Goal: Transaction & Acquisition: Purchase product/service

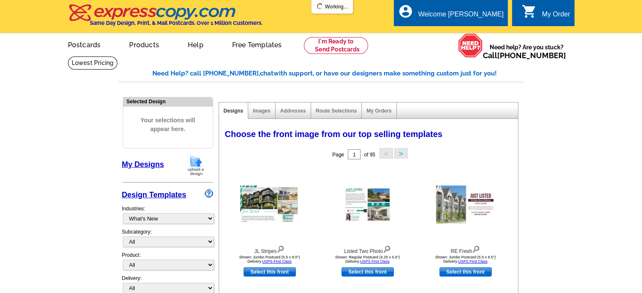
select select "785"
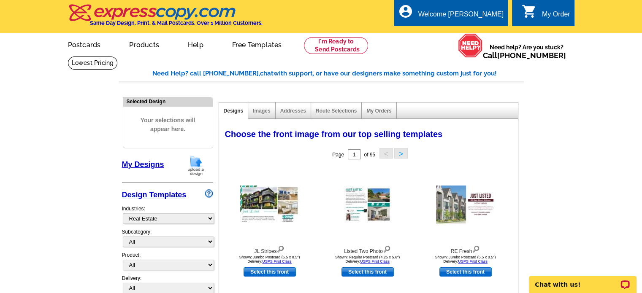
click at [193, 164] on img at bounding box center [196, 166] width 22 height 22
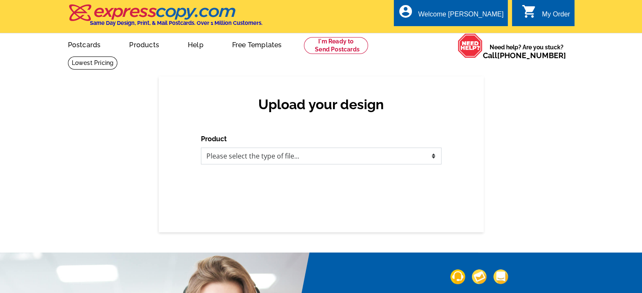
click at [293, 160] on select "Please select the type of file... Postcards Business Cards Letters and flyers G…" at bounding box center [321, 156] width 241 height 17
select select "1"
click at [201, 148] on select "Please select the type of file... Postcards Business Cards Letters and flyers G…" at bounding box center [321, 156] width 241 height 17
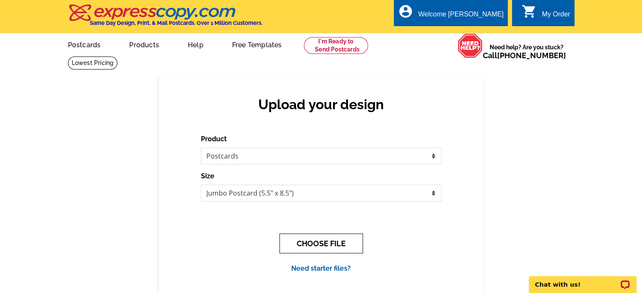
click at [324, 245] on button "CHOOSE FILE" at bounding box center [322, 244] width 84 height 20
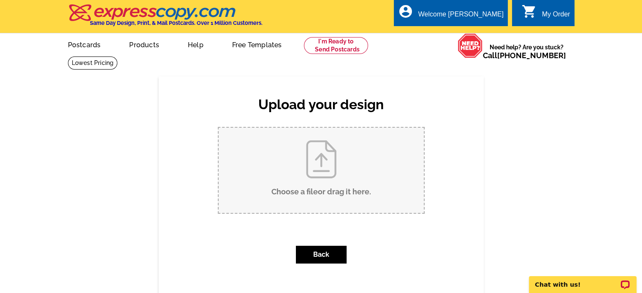
click at [335, 182] on input "Choose a file or drag it here ." at bounding box center [321, 170] width 205 height 85
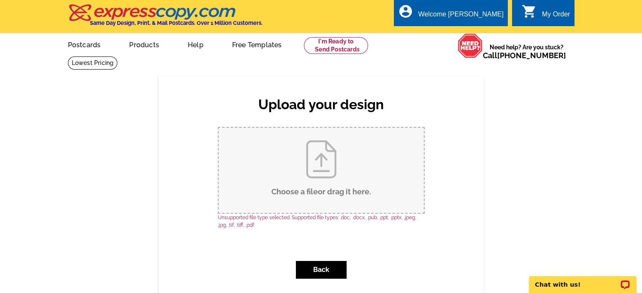
click at [315, 175] on input "Choose a file or drag it here ." at bounding box center [321, 170] width 205 height 85
type input "C:\fakepath\jumbo postcard template (1).jpg"
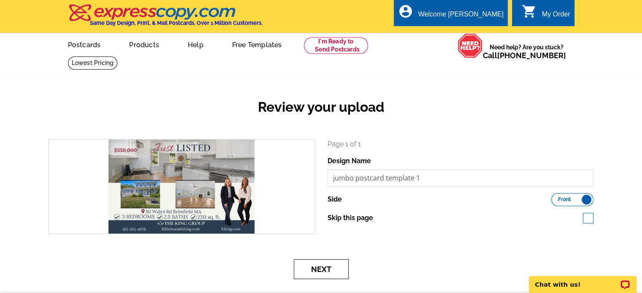
click at [316, 270] on button "Next" at bounding box center [321, 270] width 55 height 20
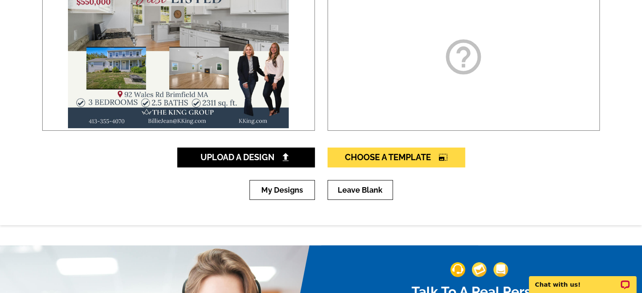
scroll to position [169, 0]
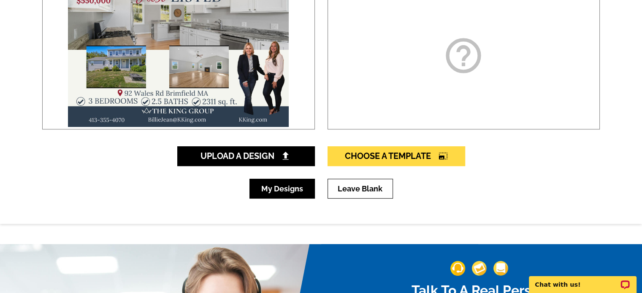
click at [281, 192] on link "My Designs" at bounding box center [282, 189] width 65 height 20
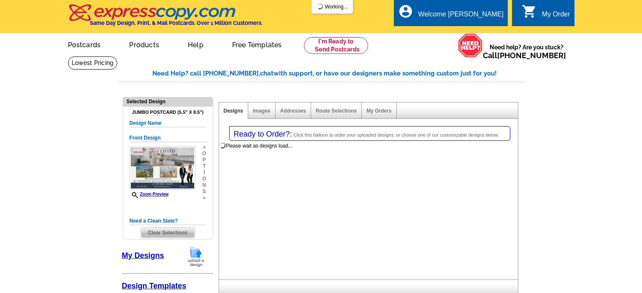
select select "1"
select select "2"
select select "back"
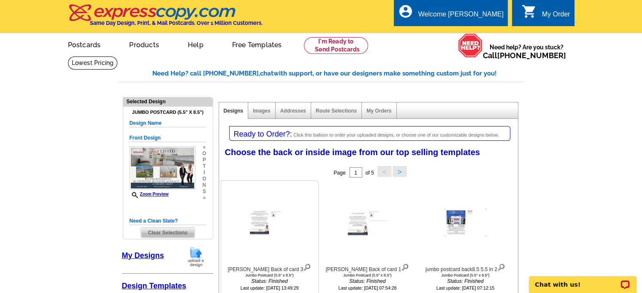
click at [303, 265] on img at bounding box center [307, 266] width 8 height 9
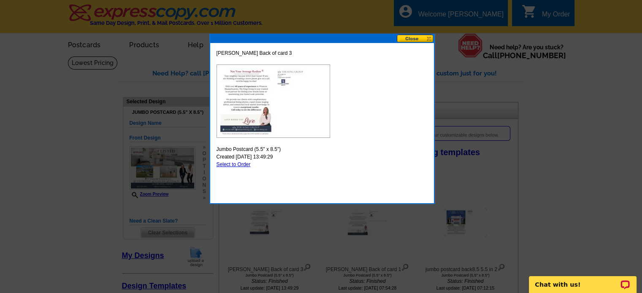
click at [418, 36] on button at bounding box center [415, 39] width 37 height 8
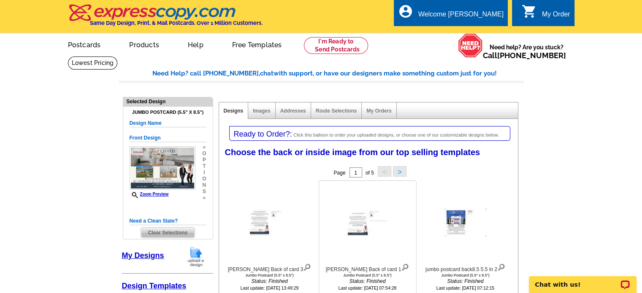
click at [401, 267] on img at bounding box center [405, 266] width 8 height 9
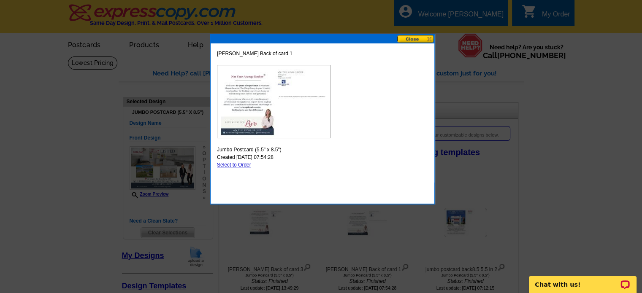
click at [406, 37] on button at bounding box center [415, 39] width 37 height 8
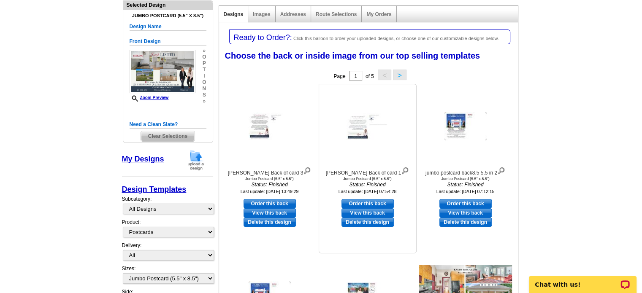
scroll to position [127, 0]
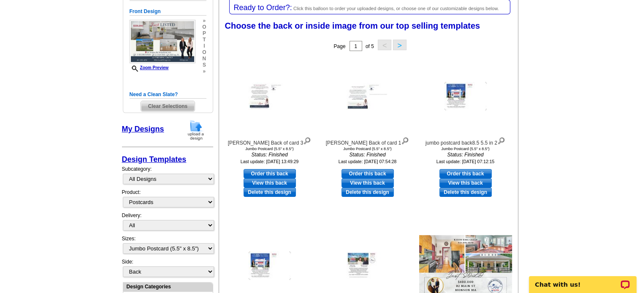
drag, startPoint x: 447, startPoint y: 192, endPoint x: 363, endPoint y: 33, distance: 180.0
click at [447, 192] on link "Delete this design" at bounding box center [466, 192] width 52 height 9
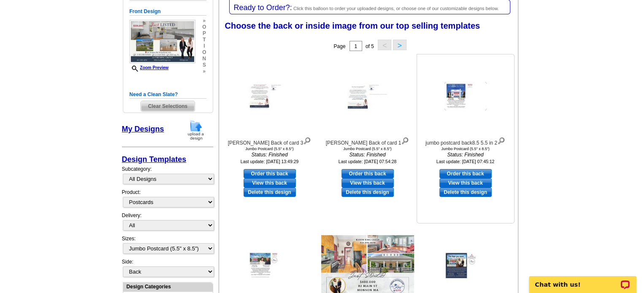
click at [445, 196] on link "Delete this design" at bounding box center [466, 192] width 52 height 9
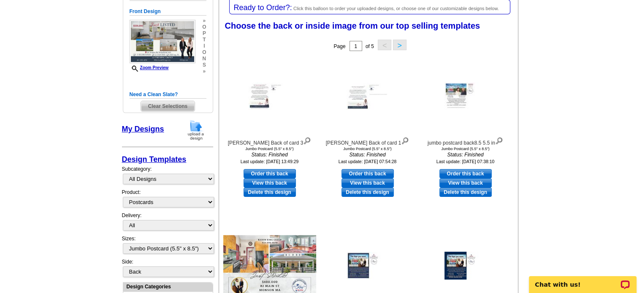
click at [197, 128] on img at bounding box center [196, 131] width 22 height 22
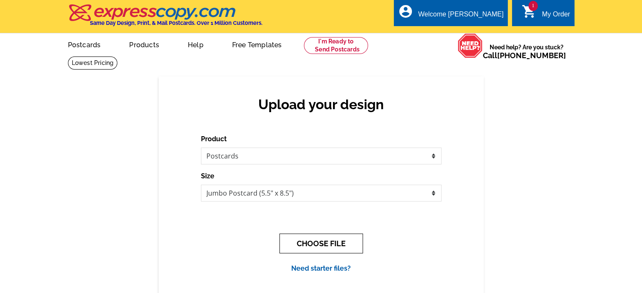
click at [322, 245] on button "CHOOSE FILE" at bounding box center [322, 244] width 84 height 20
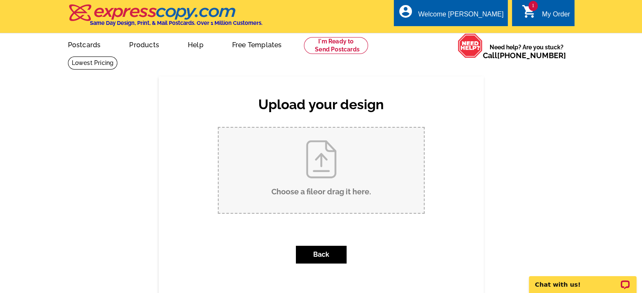
click at [309, 161] on input "Choose a file or drag it here ." at bounding box center [321, 170] width 205 height 85
type input "C:\fakepath\Billie Back of card (4).jpg"
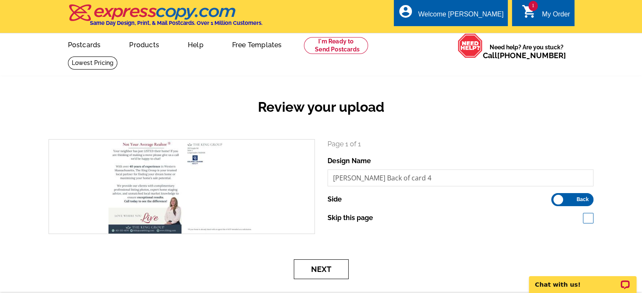
click at [316, 271] on button "Next" at bounding box center [321, 270] width 55 height 20
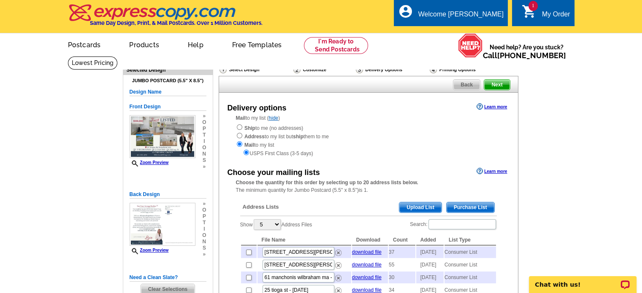
click at [468, 209] on span "Purchase List" at bounding box center [471, 208] width 48 height 10
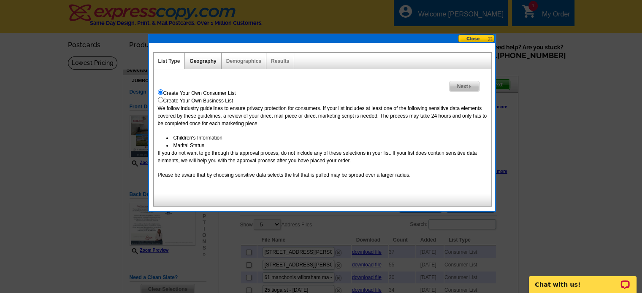
click at [207, 62] on link "Geography" at bounding box center [203, 61] width 27 height 6
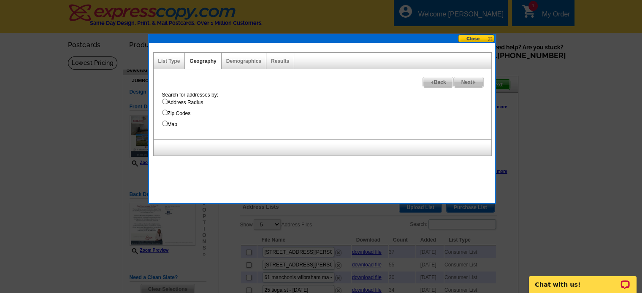
click at [167, 103] on input "Address Radius" at bounding box center [164, 101] width 5 height 5
radio input "true"
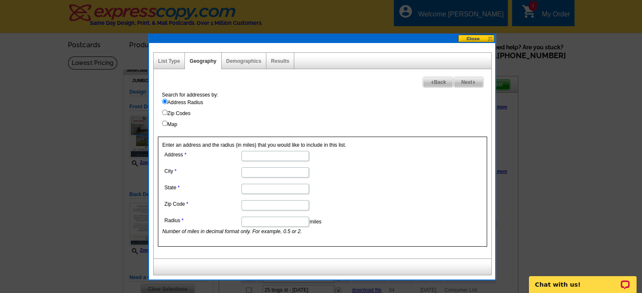
click at [260, 156] on input "Address" at bounding box center [276, 156] width 68 height 10
type input "92 WALES RD"
type input "BRIMFIELD"
type input "MA"
type input "01010"
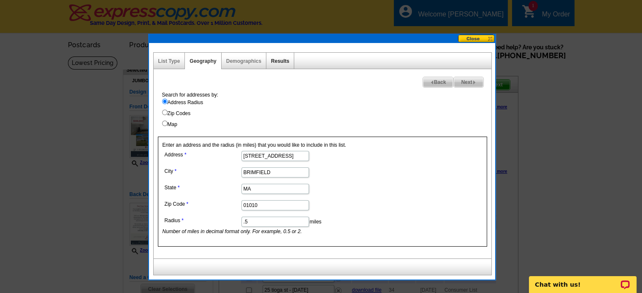
type input ".5"
click at [272, 63] on link "Results" at bounding box center [280, 61] width 18 height 6
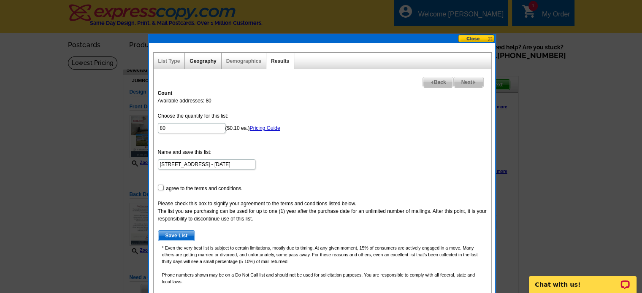
click at [204, 62] on link "Geography" at bounding box center [203, 61] width 27 height 6
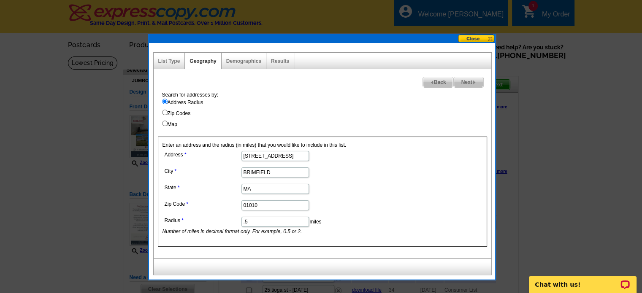
drag, startPoint x: 254, startPoint y: 220, endPoint x: 231, endPoint y: 223, distance: 23.0
click at [231, 223] on dl "Address 92 WALES RD City BRIMFIELD State MA Zip Code 01010 Radius .5 miles Numb…" at bounding box center [275, 192] width 225 height 87
type input ".25"
click at [275, 61] on link "Results" at bounding box center [280, 61] width 18 height 6
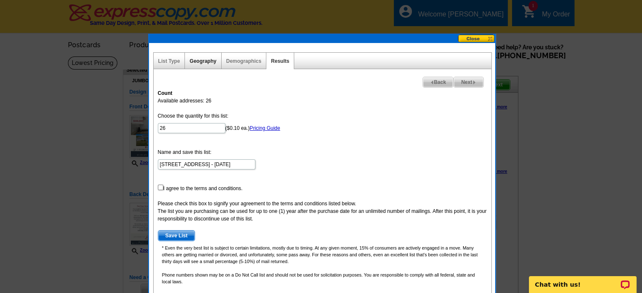
click at [198, 59] on link "Geography" at bounding box center [203, 61] width 27 height 6
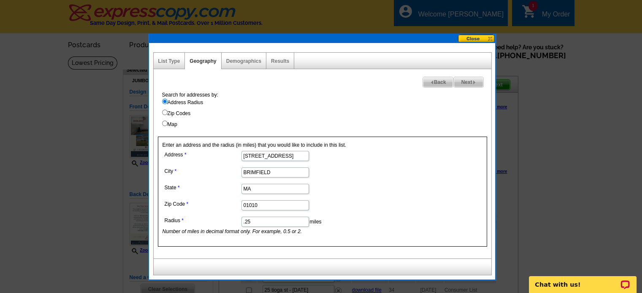
click at [166, 122] on input "Map" at bounding box center [164, 123] width 5 height 5
radio input "true"
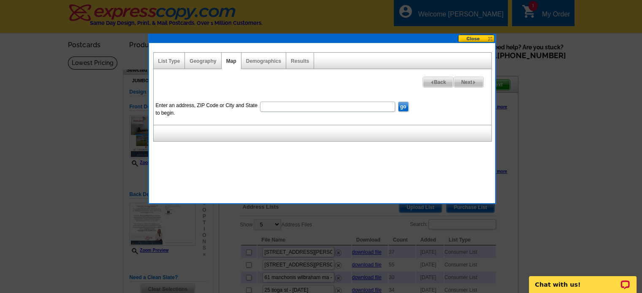
click at [278, 103] on input "Enter an address, ZIP Code or City and State to begin." at bounding box center [327, 107] width 135 height 10
type input "92 wales rd brimfield ma"
click at [398, 102] on input "go" at bounding box center [403, 107] width 11 height 10
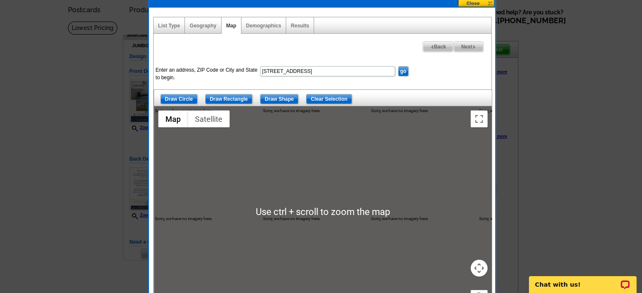
scroll to position [42, 0]
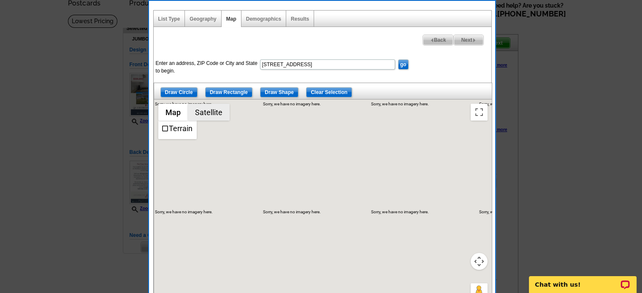
click at [205, 111] on button "Satellite" at bounding box center [209, 112] width 42 height 17
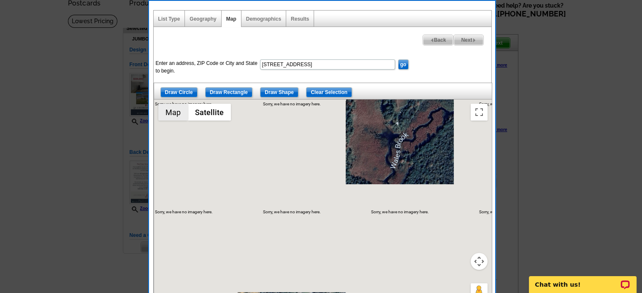
click at [168, 113] on button "Map" at bounding box center [173, 112] width 30 height 17
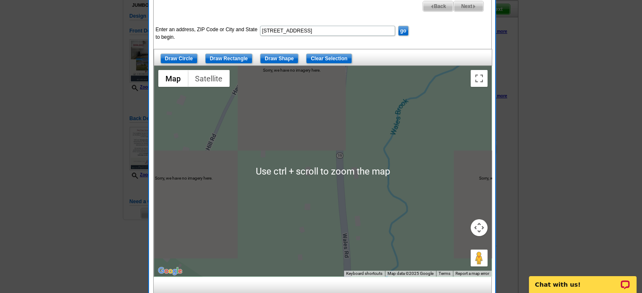
scroll to position [84, 0]
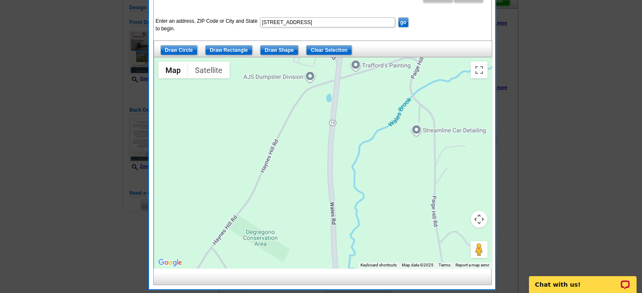
click at [320, 192] on div at bounding box center [323, 162] width 338 height 211
click at [271, 50] on input "Draw Shape" at bounding box center [279, 50] width 38 height 10
click at [311, 175] on div at bounding box center [323, 162] width 338 height 211
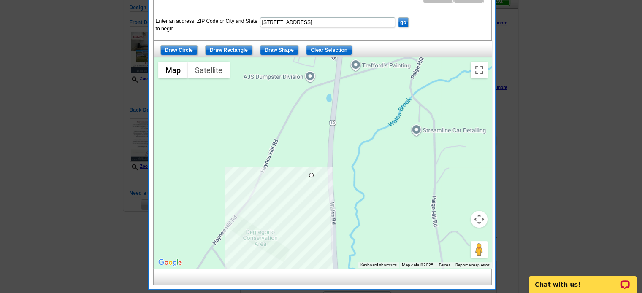
click at [311, 238] on div at bounding box center [323, 162] width 338 height 211
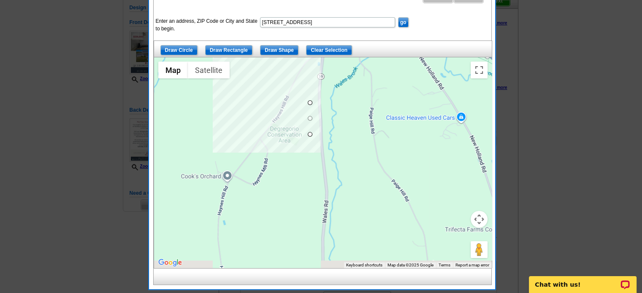
drag, startPoint x: 314, startPoint y: 234, endPoint x: 311, endPoint y: 129, distance: 104.8
click at [311, 129] on div at bounding box center [323, 162] width 338 height 211
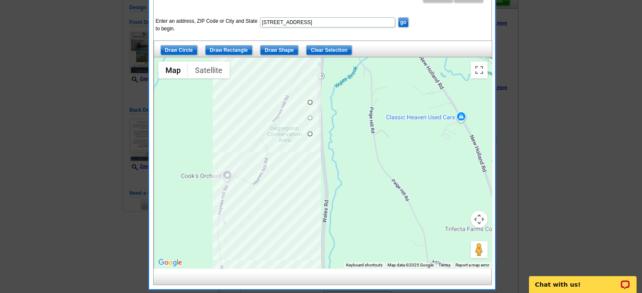
click at [309, 261] on div at bounding box center [323, 162] width 338 height 211
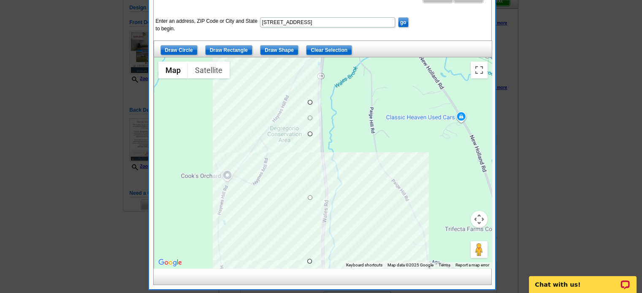
click at [330, 263] on div at bounding box center [323, 162] width 338 height 211
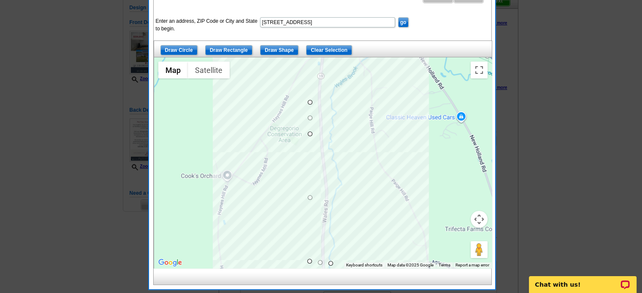
click at [333, 99] on div at bounding box center [323, 162] width 338 height 211
click at [309, 100] on div at bounding box center [323, 162] width 338 height 211
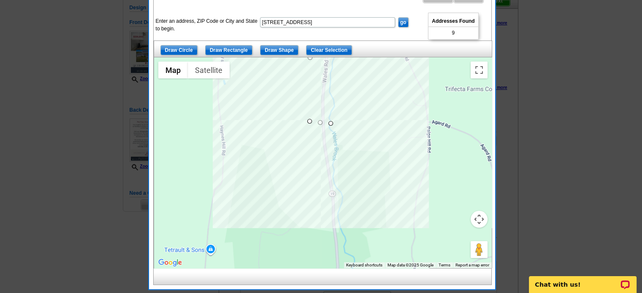
drag, startPoint x: 356, startPoint y: 244, endPoint x: 356, endPoint y: 103, distance: 141.5
click at [356, 103] on div at bounding box center [323, 162] width 338 height 211
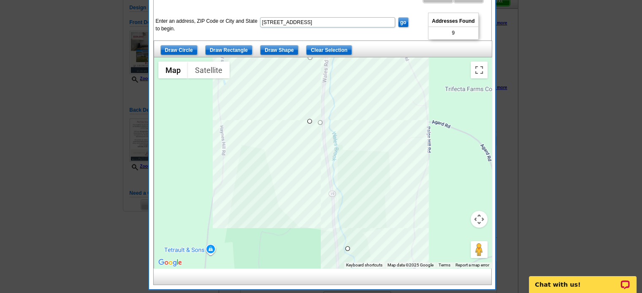
drag, startPoint x: 329, startPoint y: 125, endPoint x: 346, endPoint y: 250, distance: 126.5
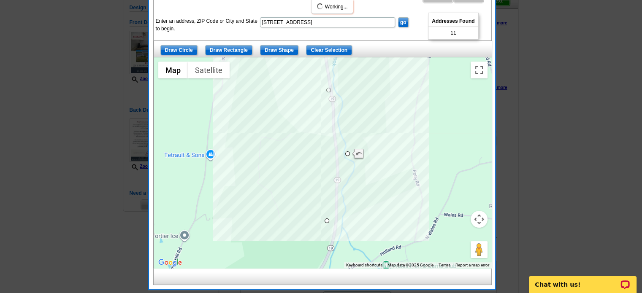
drag, startPoint x: 310, startPoint y: 121, endPoint x: 327, endPoint y: 223, distance: 103.2
drag, startPoint x: 347, startPoint y: 155, endPoint x: 349, endPoint y: 226, distance: 71.4
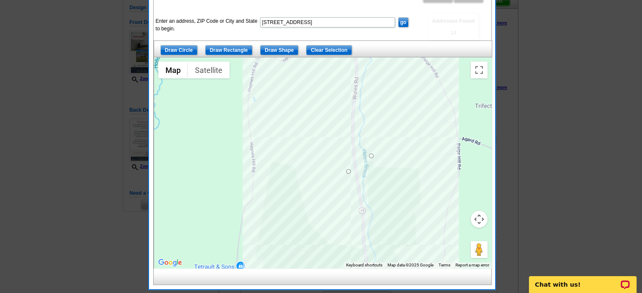
drag, startPoint x: 370, startPoint y: 101, endPoint x: 401, endPoint y: 217, distance: 120.7
click at [401, 217] on div at bounding box center [323, 162] width 338 height 211
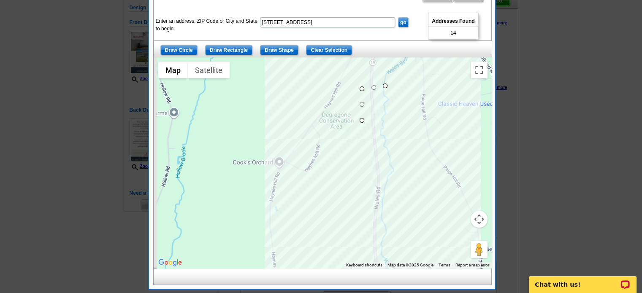
drag, startPoint x: 391, startPoint y: 118, endPoint x: 414, endPoint y: 227, distance: 111.4
click at [414, 226] on div at bounding box center [323, 162] width 338 height 211
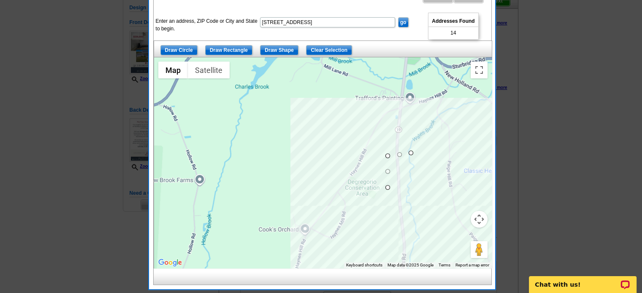
drag, startPoint x: 398, startPoint y: 122, endPoint x: 420, endPoint y: 179, distance: 61.5
click at [420, 179] on div at bounding box center [323, 162] width 338 height 211
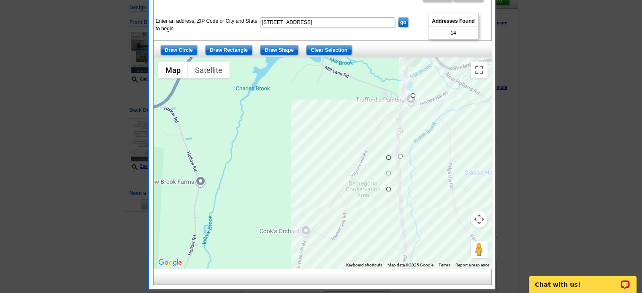
drag, startPoint x: 409, startPoint y: 153, endPoint x: 410, endPoint y: 93, distance: 60.4
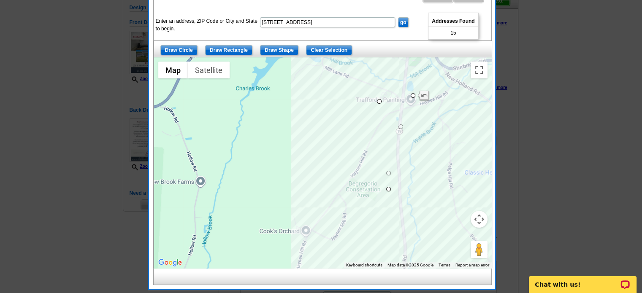
drag, startPoint x: 387, startPoint y: 156, endPoint x: 377, endPoint y: 99, distance: 57.9
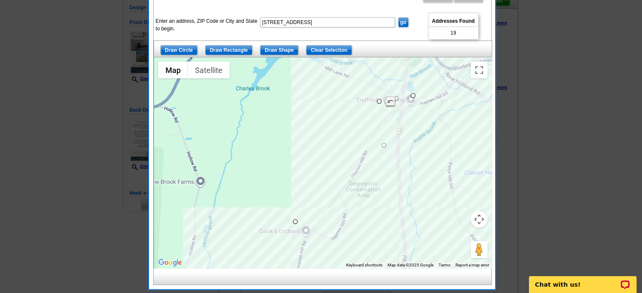
drag, startPoint x: 388, startPoint y: 188, endPoint x: 294, endPoint y: 222, distance: 99.9
drag, startPoint x: 294, startPoint y: 222, endPoint x: 320, endPoint y: 211, distance: 27.4
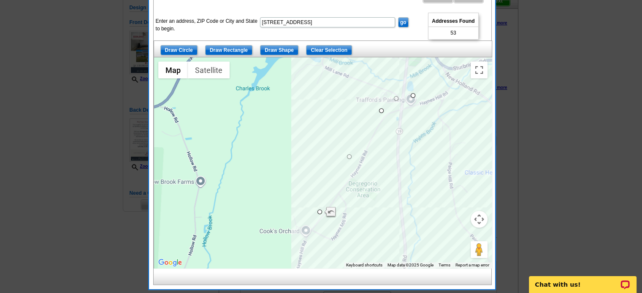
drag, startPoint x: 380, startPoint y: 100, endPoint x: 382, endPoint y: 111, distance: 11.3
drag, startPoint x: 412, startPoint y: 95, endPoint x: 410, endPoint y: 144, distance: 49.0
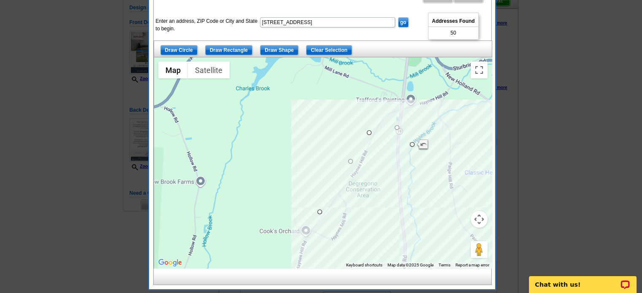
drag, startPoint x: 379, startPoint y: 111, endPoint x: 367, endPoint y: 134, distance: 26.3
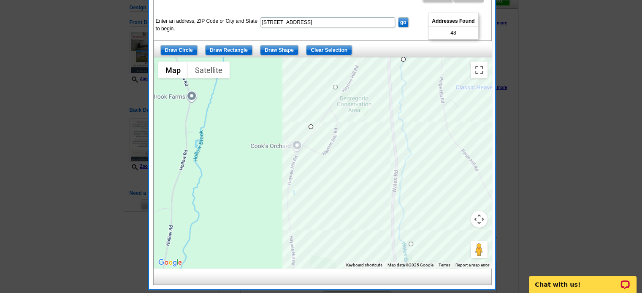
drag, startPoint x: 429, startPoint y: 182, endPoint x: 417, endPoint y: 67, distance: 115.0
click at [417, 67] on div at bounding box center [323, 162] width 338 height 211
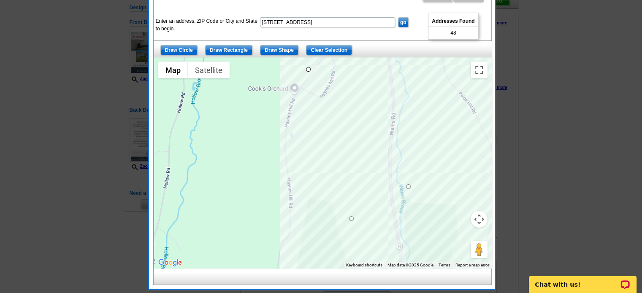
drag, startPoint x: 426, startPoint y: 152, endPoint x: 420, endPoint y: 74, distance: 78.3
click at [421, 80] on div at bounding box center [323, 162] width 338 height 211
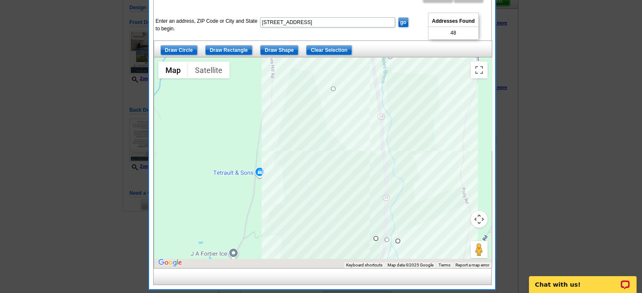
drag, startPoint x: 429, startPoint y: 153, endPoint x: 416, endPoint y: 99, distance: 55.6
click at [417, 93] on div at bounding box center [323, 162] width 338 height 211
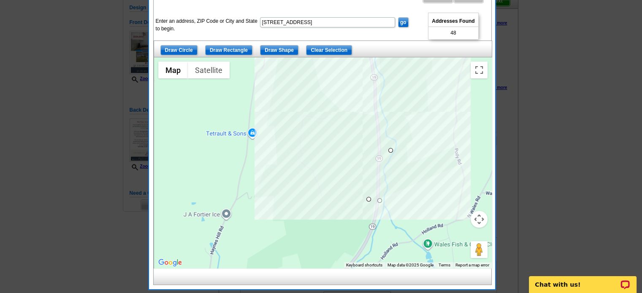
drag, startPoint x: 391, startPoint y: 202, endPoint x: 390, endPoint y: 145, distance: 57.0
drag, startPoint x: 367, startPoint y: 200, endPoint x: 356, endPoint y: 122, distance: 78.8
drag, startPoint x: 389, startPoint y: 147, endPoint x: 388, endPoint y: 115, distance: 31.7
drag, startPoint x: 358, startPoint y: 124, endPoint x: 350, endPoint y: 82, distance: 42.2
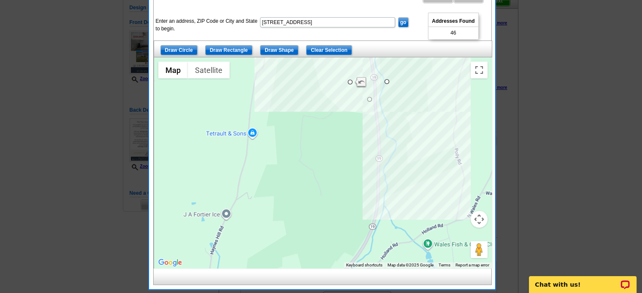
drag, startPoint x: 388, startPoint y: 116, endPoint x: 390, endPoint y: 78, distance: 38.5
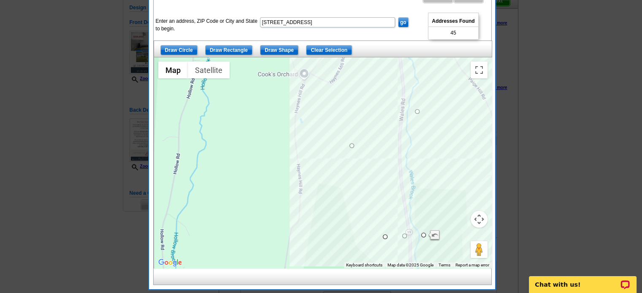
drag, startPoint x: 424, startPoint y: 81, endPoint x: 460, endPoint y: 236, distance: 159.9
click at [460, 236] on div at bounding box center [323, 162] width 338 height 211
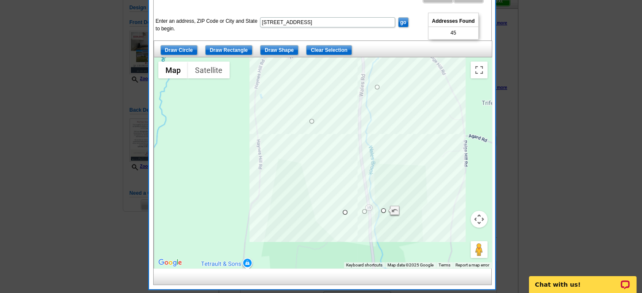
drag, startPoint x: 471, startPoint y: 146, endPoint x: 430, endPoint y: 122, distance: 47.3
click at [430, 122] on div at bounding box center [323, 162] width 338 height 211
drag, startPoint x: 382, startPoint y: 209, endPoint x: 398, endPoint y: 172, distance: 40.5
drag, startPoint x: 344, startPoint y: 212, endPoint x: 334, endPoint y: 159, distance: 54.2
drag, startPoint x: 399, startPoint y: 175, endPoint x: 392, endPoint y: 144, distance: 31.6
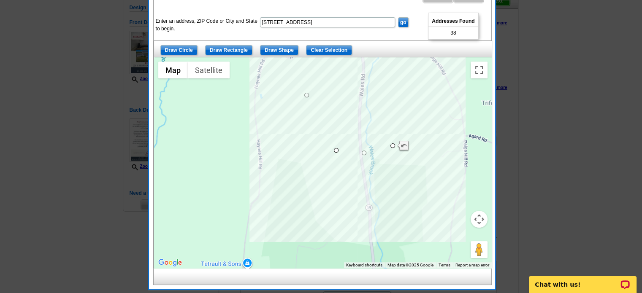
drag, startPoint x: 335, startPoint y: 158, endPoint x: 336, endPoint y: 147, distance: 11.8
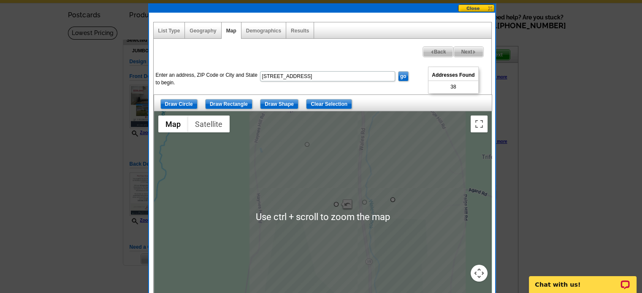
scroll to position [0, 0]
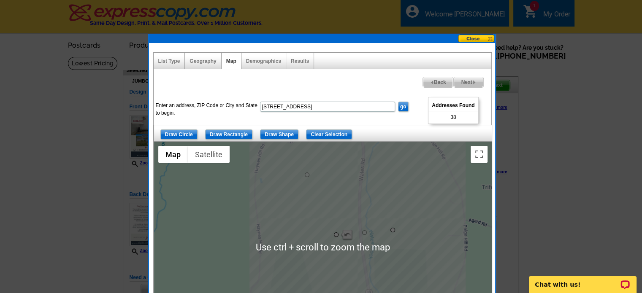
click at [465, 82] on span "Next" at bounding box center [468, 82] width 29 height 10
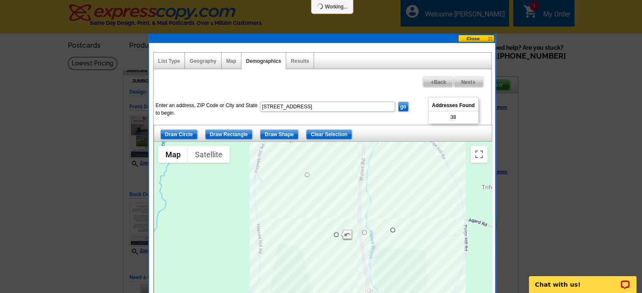
select select
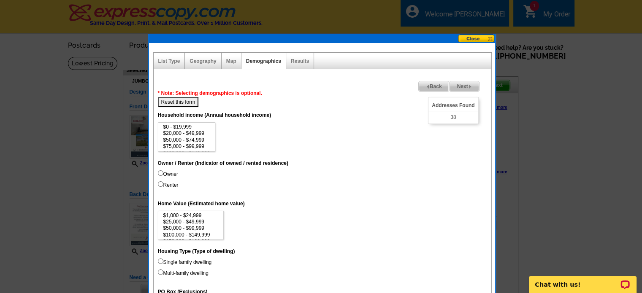
click at [465, 86] on span "Next" at bounding box center [464, 87] width 29 height 10
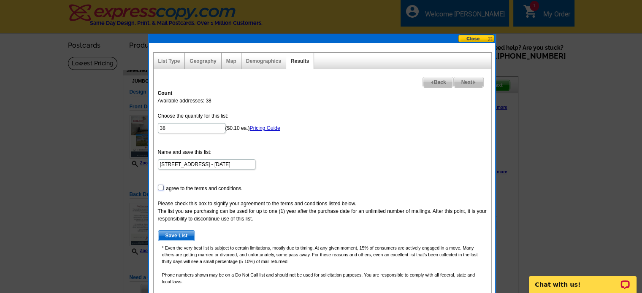
click at [158, 185] on input "checkbox" at bounding box center [160, 187] width 5 height 5
checkbox input "true"
click at [184, 236] on span "Save List" at bounding box center [176, 236] width 37 height 10
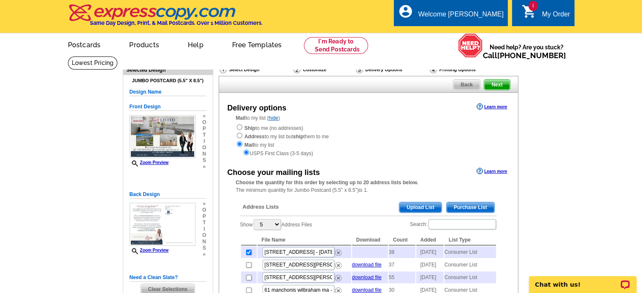
click at [497, 84] on span "Next" at bounding box center [496, 85] width 25 height 10
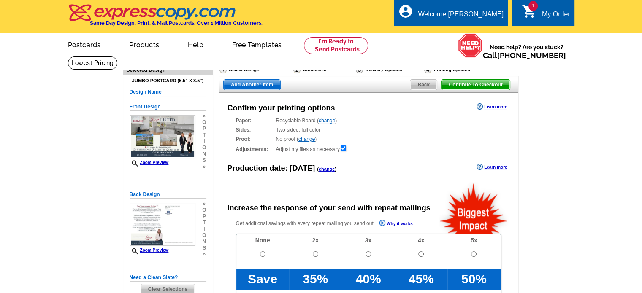
radio input "false"
click at [260, 255] on input "radio" at bounding box center [262, 254] width 5 height 5
radio input "true"
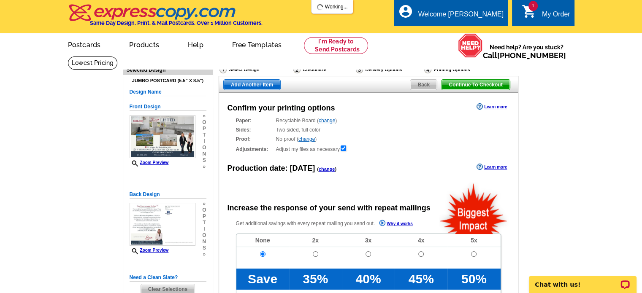
click at [467, 85] on span "Continue To Checkout" at bounding box center [476, 85] width 68 height 10
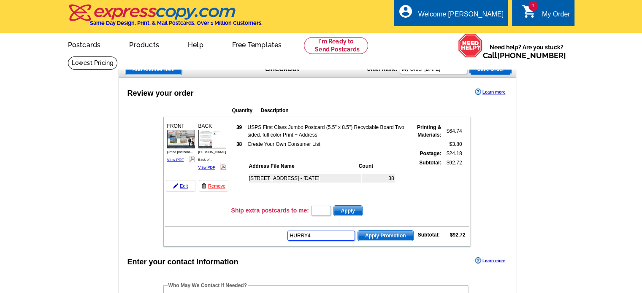
type input "HURRY40"
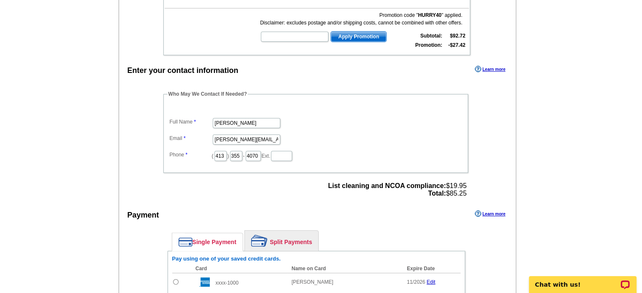
scroll to position [296, 0]
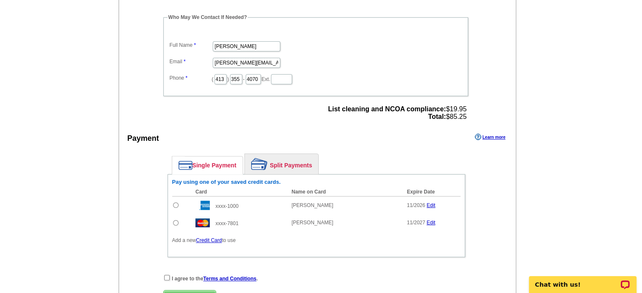
click at [176, 220] on input "radio" at bounding box center [175, 222] width 5 height 5
radio input "true"
click at [165, 275] on input "checkbox" at bounding box center [166, 277] width 5 height 5
checkbox input "true"
click at [176, 291] on span "Submit Order" at bounding box center [190, 296] width 52 height 10
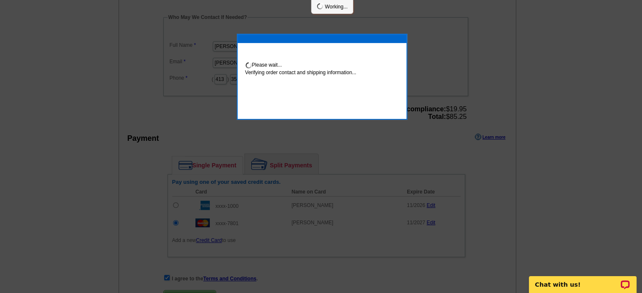
scroll to position [292, 0]
